Goal: Transaction & Acquisition: Book appointment/travel/reservation

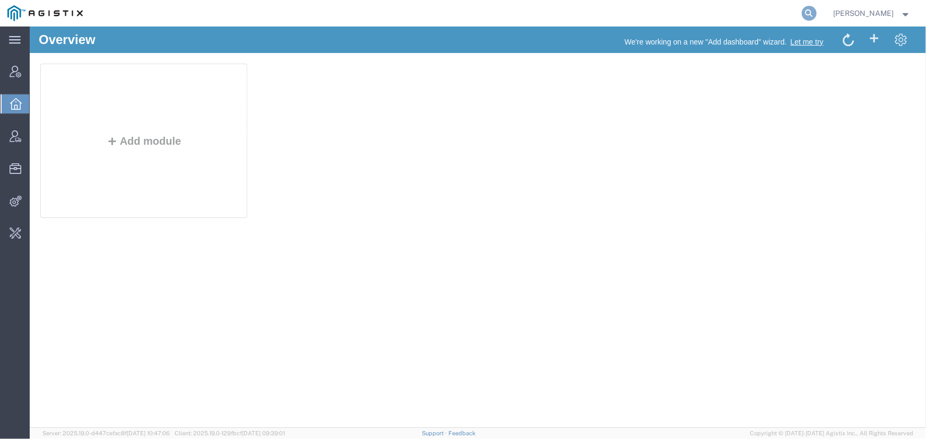
click at [807, 15] on icon at bounding box center [809, 13] width 15 height 15
type input "[EMAIL_ADDRESS][DOMAIN_NAME]"
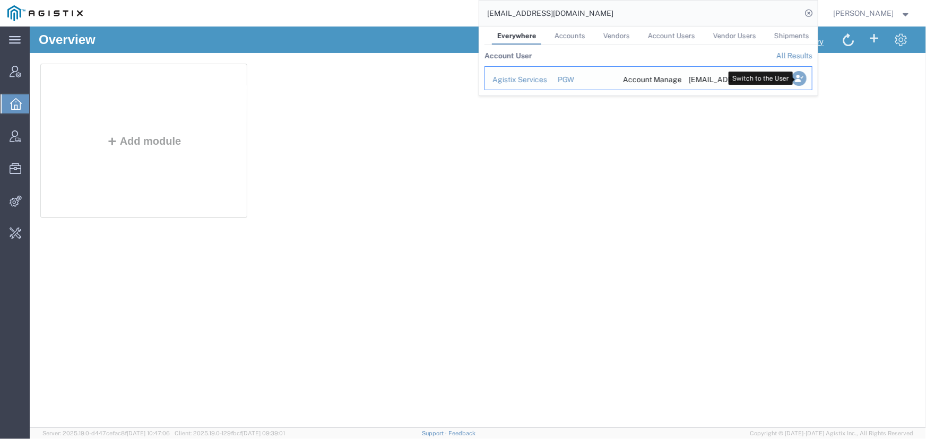
click at [798, 72] on icon "Search Results" at bounding box center [798, 78] width 15 height 15
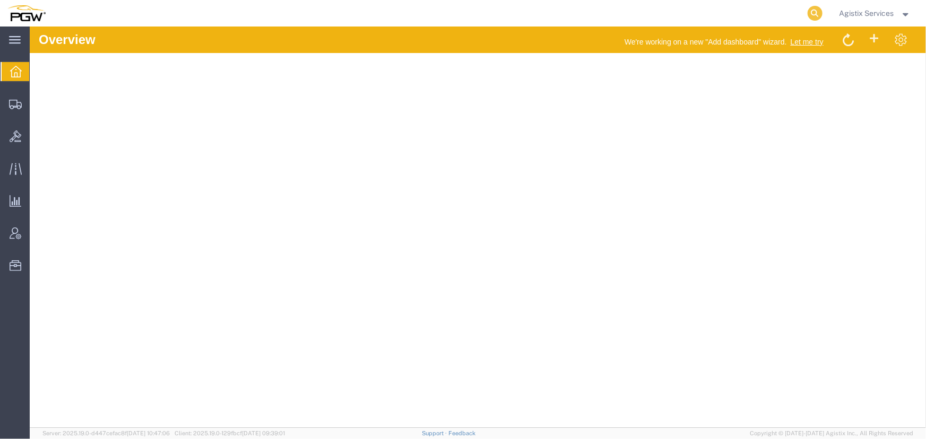
click at [810, 12] on icon at bounding box center [815, 13] width 15 height 15
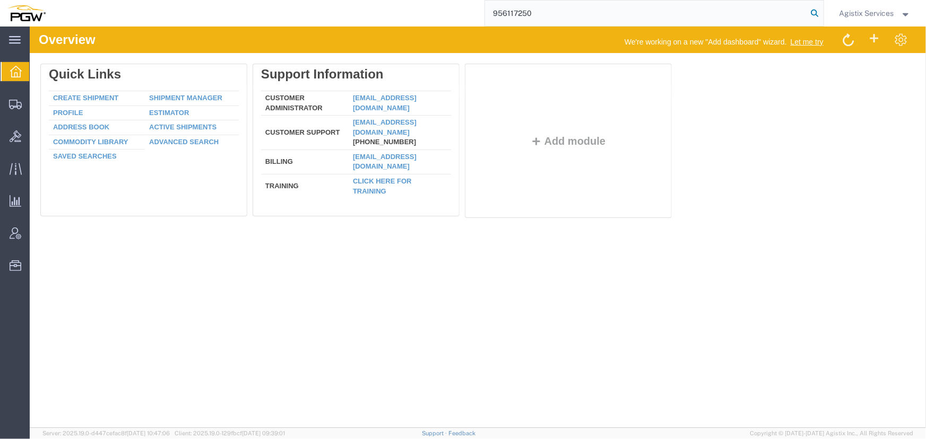
type input "956117250"
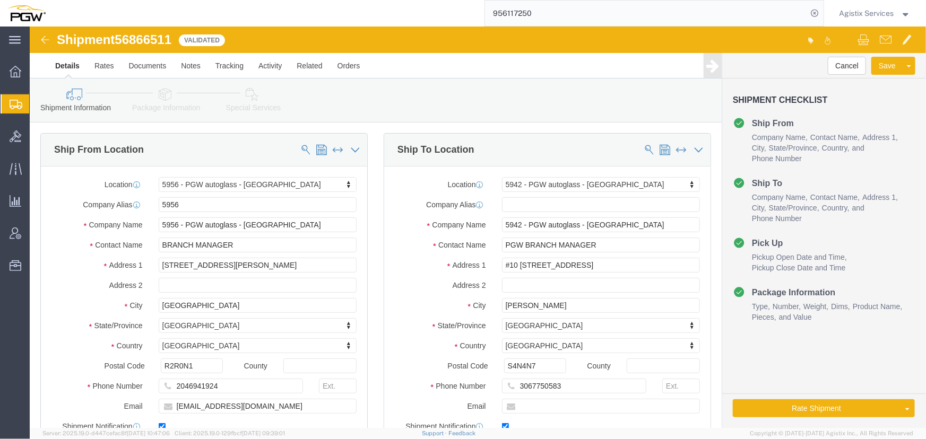
select select "28529"
select select "28521"
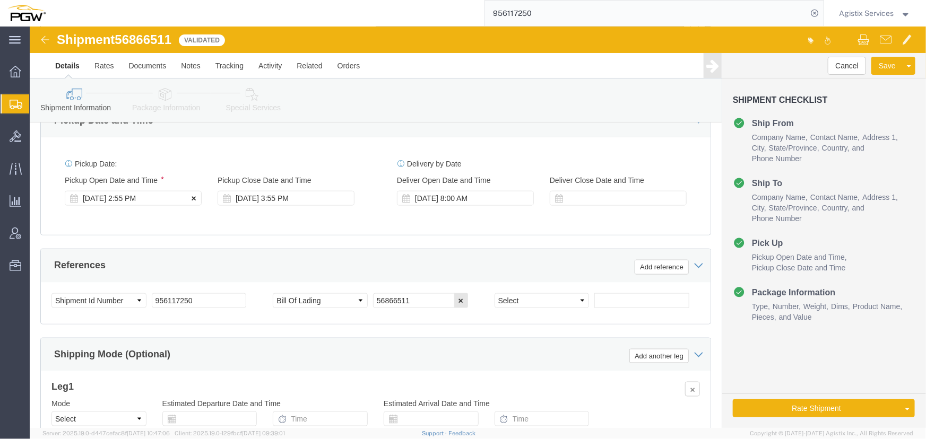
scroll to position [579, 0]
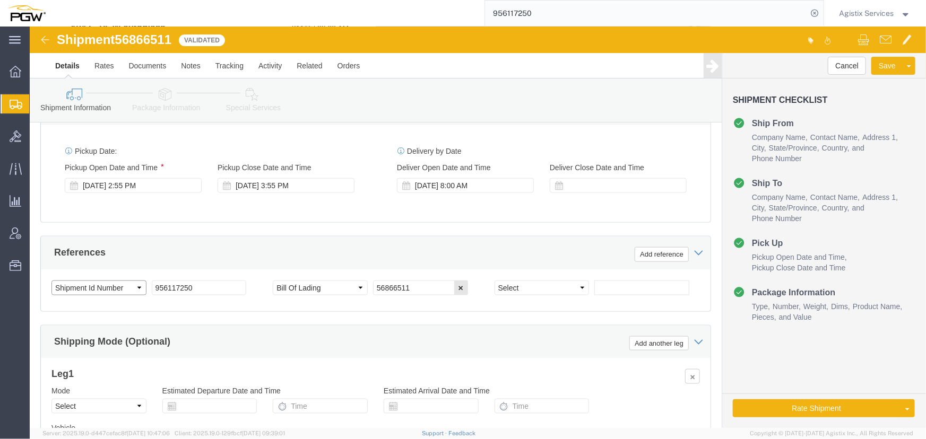
click select "Select Account Type Activity ID Airline Appointment Number ASN Batch Request # …"
select select "PRONUMBER"
click select "Select Account Type Activity ID Airline Appointment Number ASN Batch Request # …"
click select "Select Air Less than Truckload Multi-Leg Ocean Freight Rail Small Parcel Truckl…"
select select "LTL"
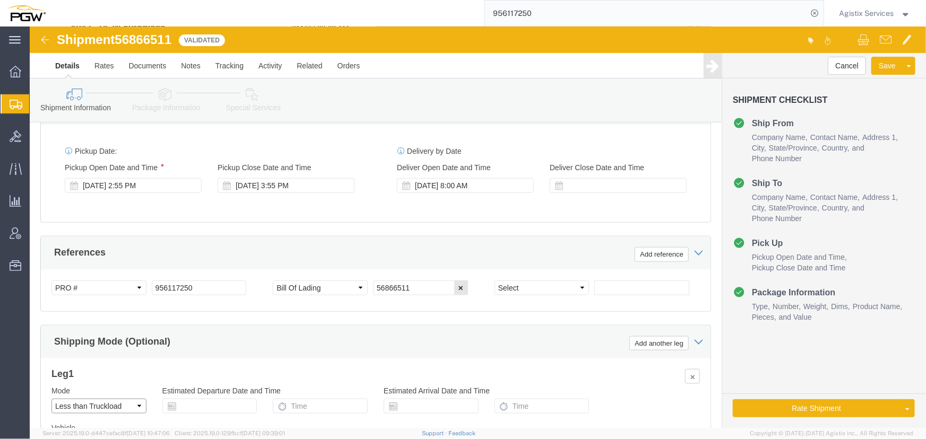
click select "Select Air Less than Truckload Multi-Leg Ocean Freight Rail Small Parcel Truckl…"
click button "Rate Shipment"
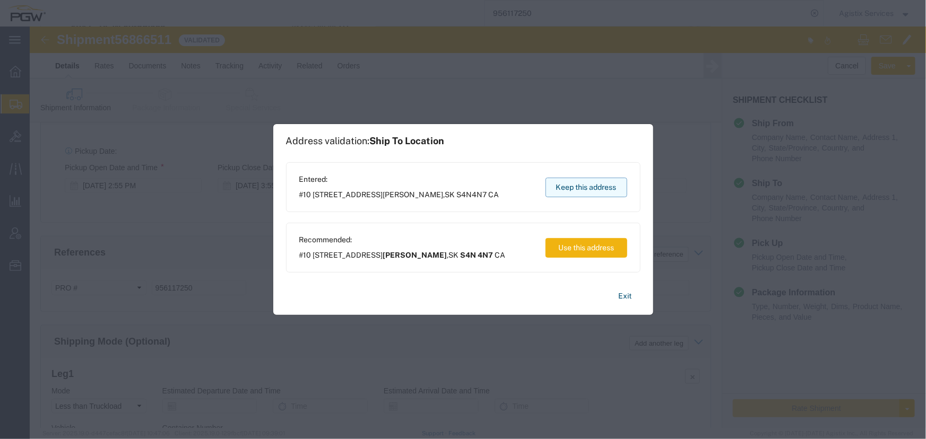
click at [577, 189] on button "Keep this address" at bounding box center [587, 188] width 82 height 20
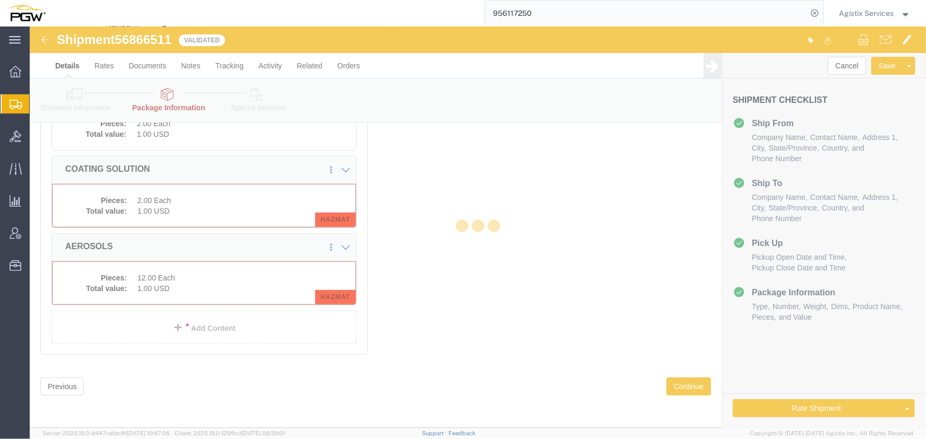
scroll to position [185, 0]
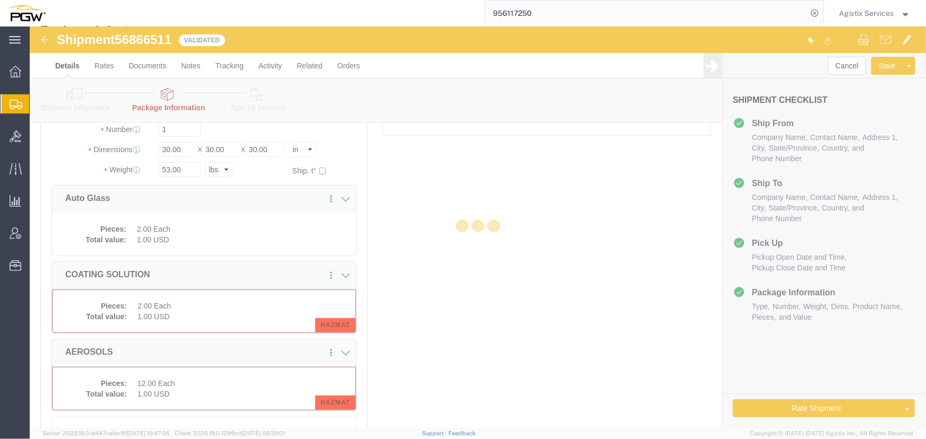
select select "CBOX"
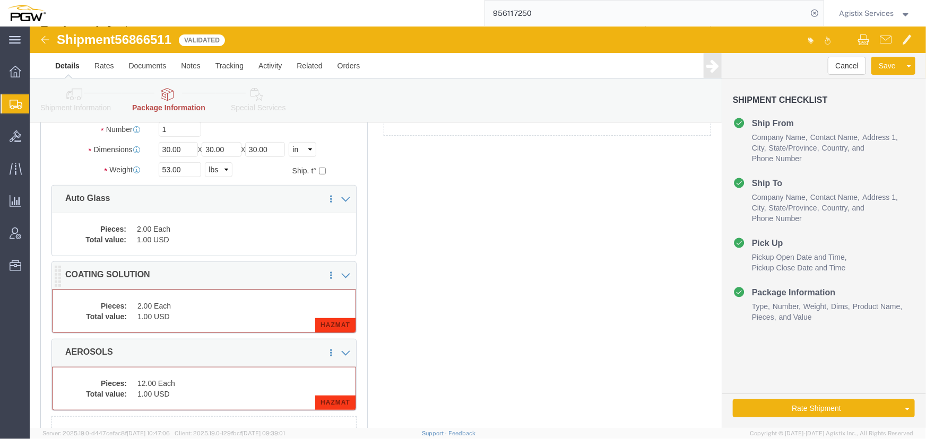
click dt "Total value:"
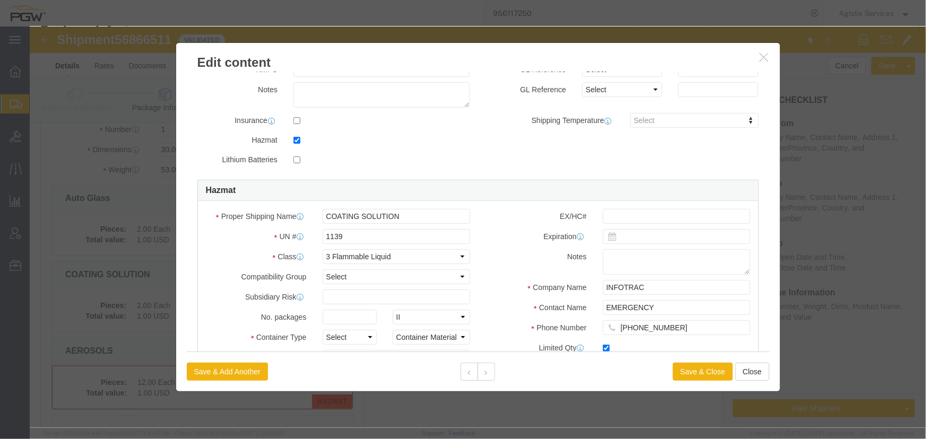
scroll to position [241, 0]
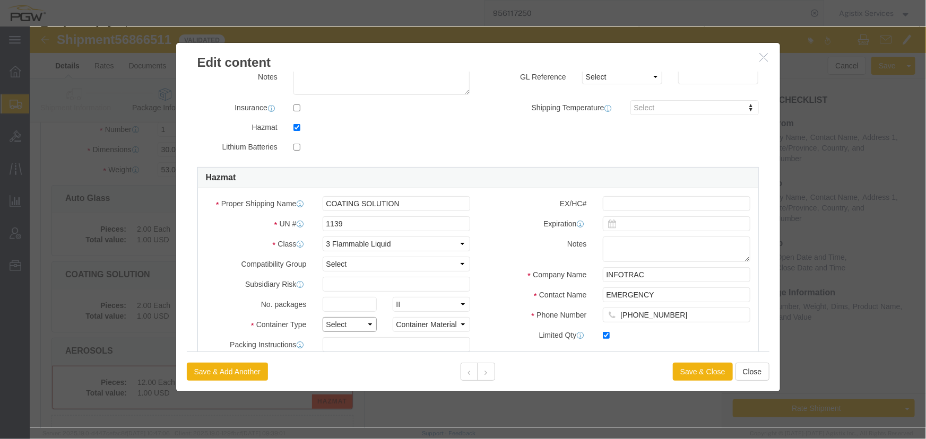
click select "Select 1 - Drums 2 - Reserved 3 - Jerricans 4 - Boxes 5 - Bags 6 - Composite Pa…"
select select "BOXES"
click select "Select 1 - Drums 2 - Reserved 3 - Jerricans 4 - Boxes 5 - Bags 6 - Composite Pa…"
click select "Container Material A - Steel (all types and surface treatments) B - Aluminum C …"
select select "NONE"
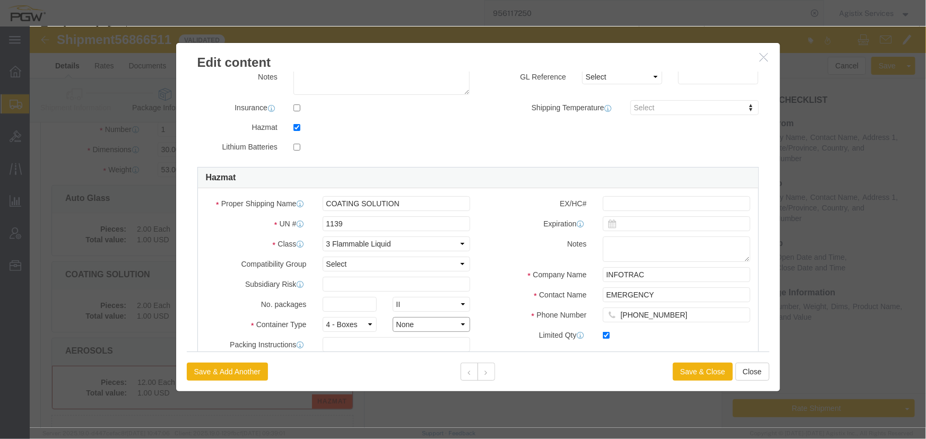
click select "Container Material A - Steel (all types and surface treatments) B - Aluminum C …"
click button
click select "Select 1 - Drums 2 - Reserved 3 - Jerricans 4 - Boxes 5 - Bags 6 - Composite Pa…"
select select "BOXES"
click select "Select 1 - Drums 2 - Reserved 3 - Jerricans 4 - Boxes 5 - Bags 6 - Composite Pa…"
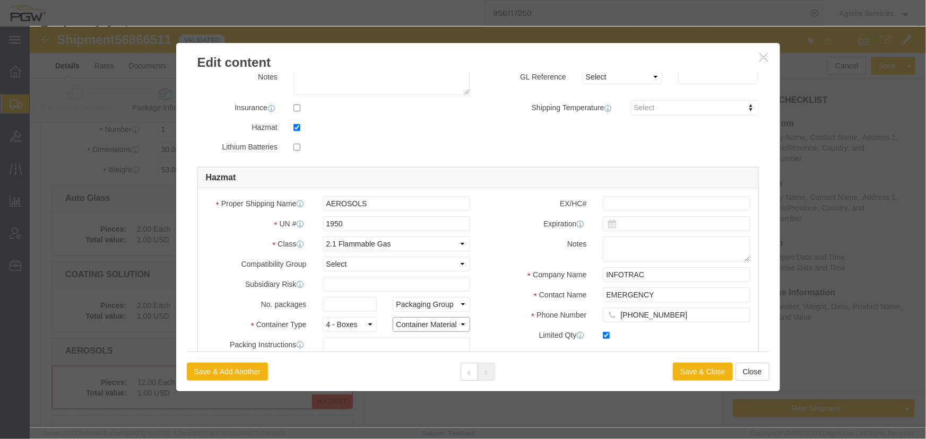
click select "Container Material A - Steel (all types and surface treatments) B - Aluminum C …"
select select "NONE"
click select "Container Material A - Steel (all types and surface treatments) B - Aluminum C …"
click button "Save & Close"
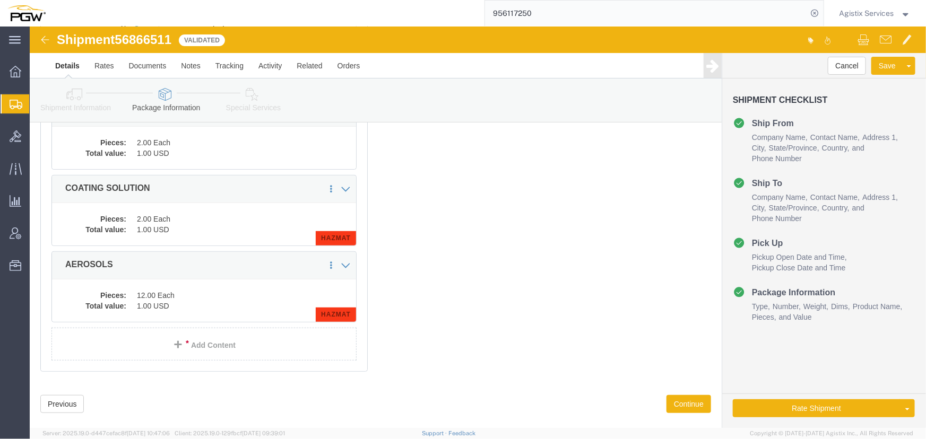
scroll to position [260, 0]
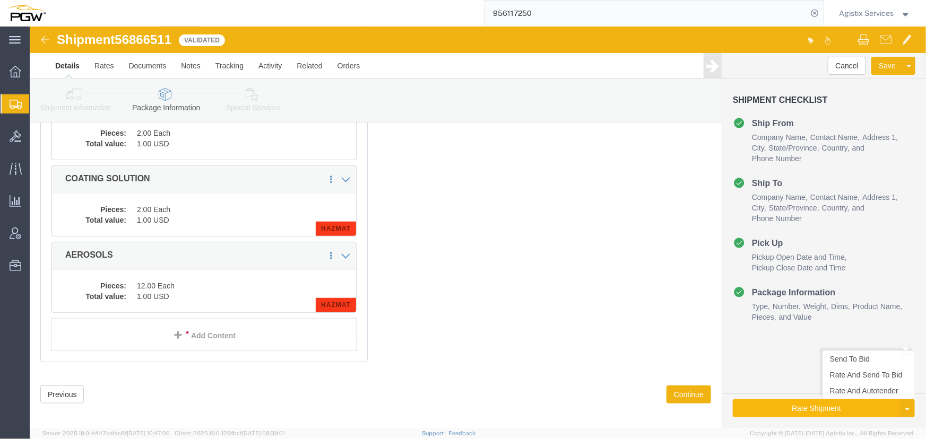
click button "Rate Shipment"
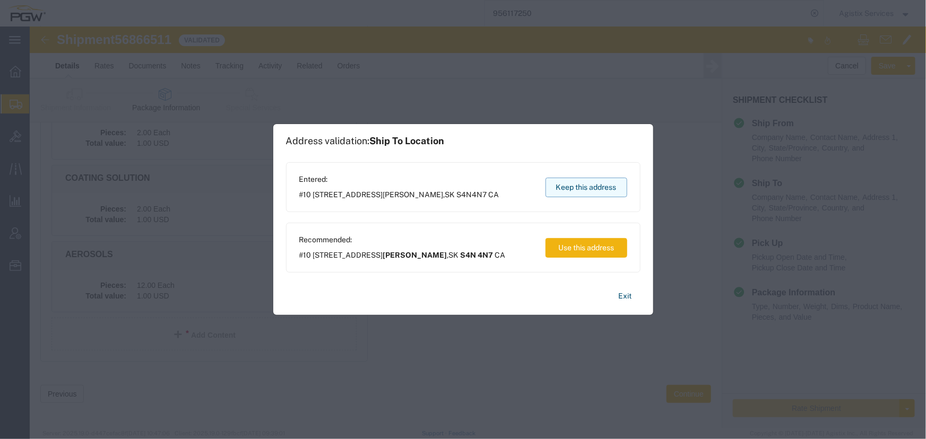
click at [572, 193] on button "Keep this address" at bounding box center [587, 188] width 82 height 20
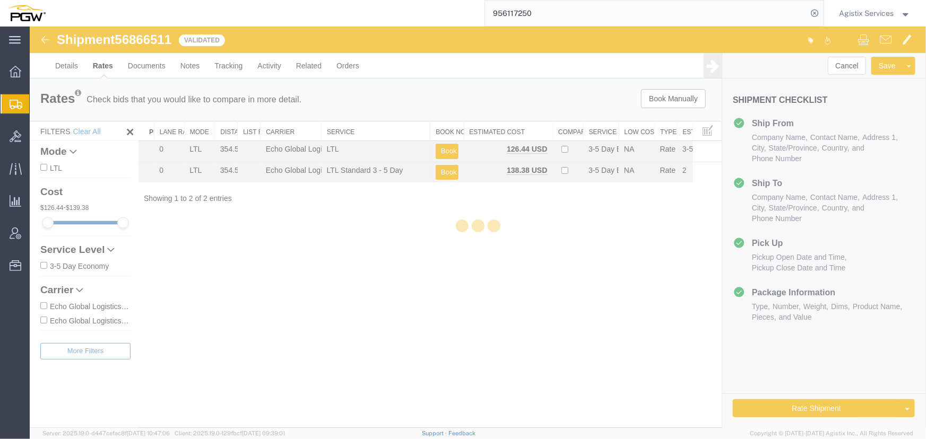
scroll to position [0, 0]
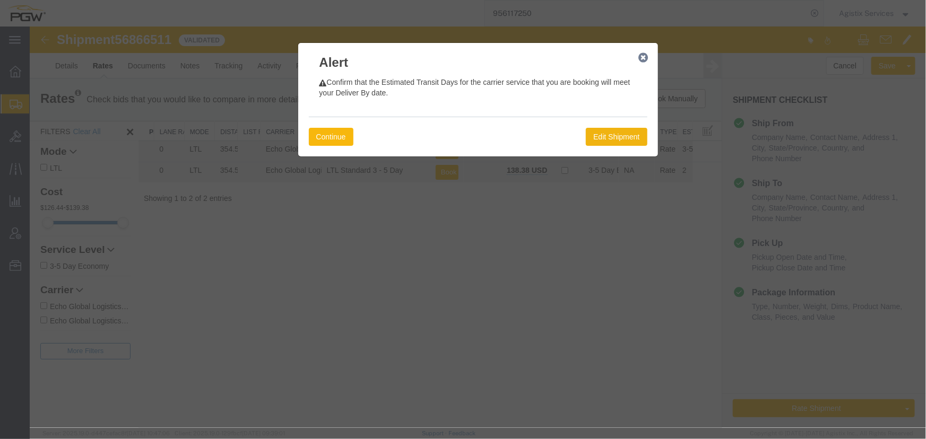
click at [323, 135] on button "Continue" at bounding box center [330, 136] width 45 height 18
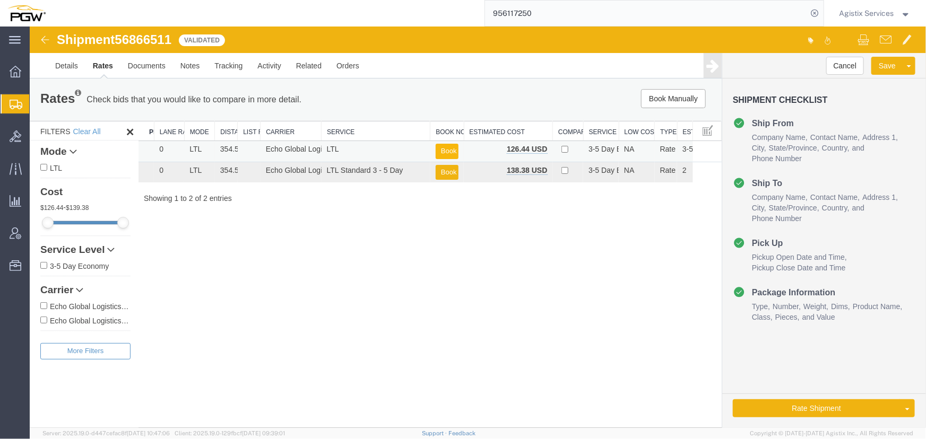
click at [443, 149] on button "Book" at bounding box center [446, 150] width 23 height 15
